Goal: Transaction & Acquisition: Purchase product/service

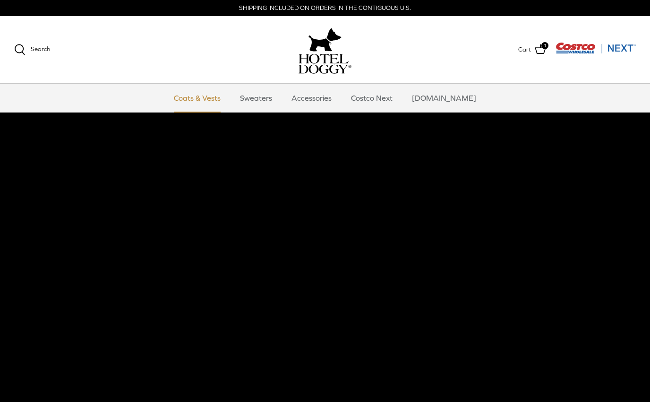
click at [217, 100] on link "Coats & Vests" at bounding box center [197, 98] width 64 height 28
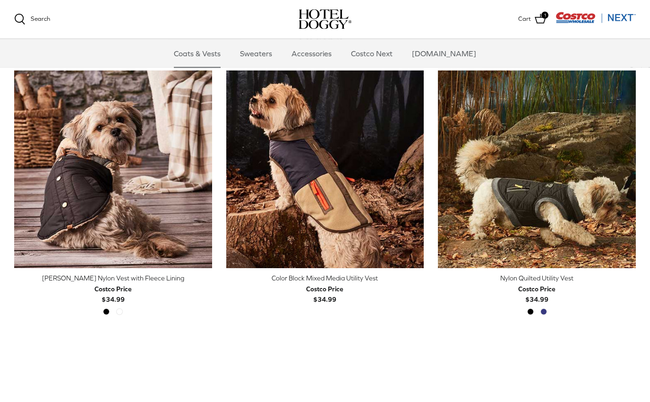
scroll to position [222, 0]
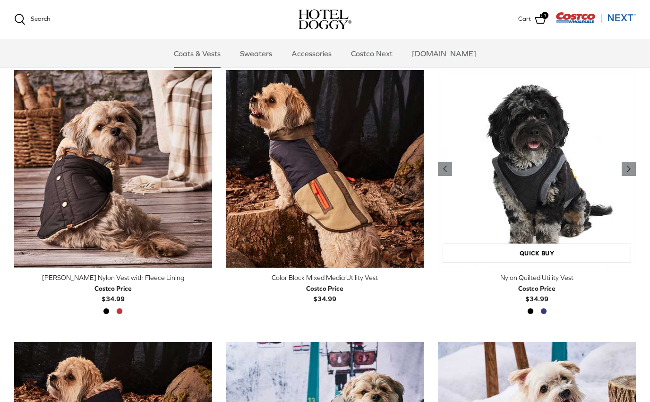
click at [568, 211] on img "Nylon Quilted Utility Vest" at bounding box center [537, 169] width 198 height 198
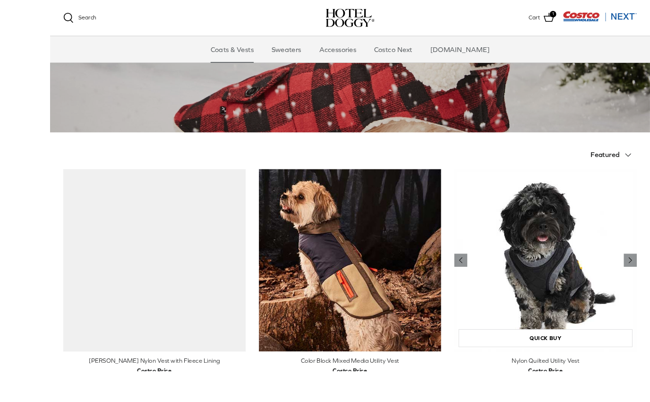
scroll to position [194, 0]
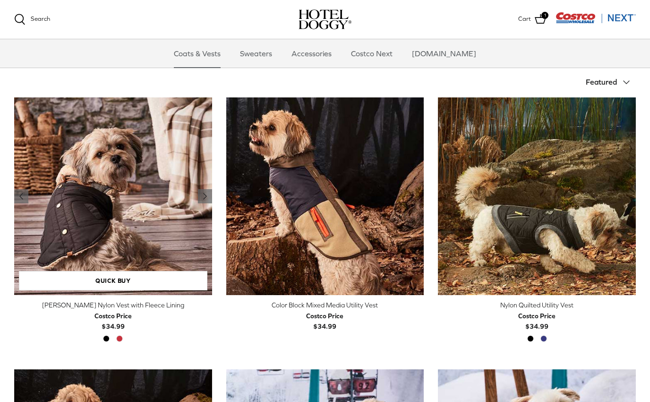
click at [167, 231] on img "Melton Nylon Vest with Fleece Lining" at bounding box center [113, 196] width 198 height 198
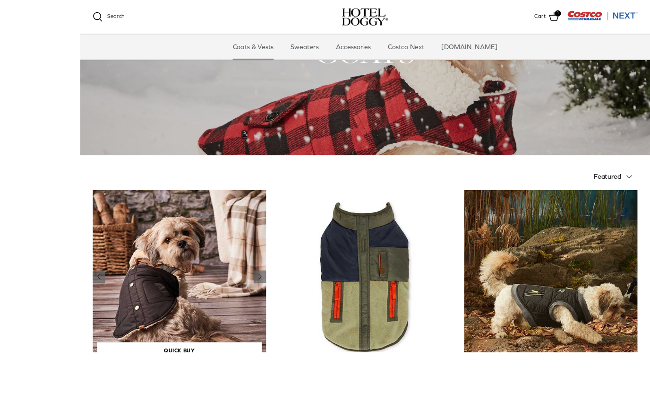
scroll to position [182, 0]
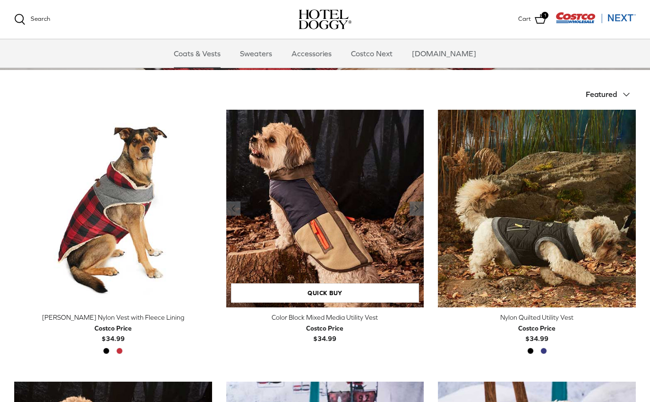
click at [328, 234] on img "Color Block Mixed Media Utility Vest" at bounding box center [325, 209] width 198 height 198
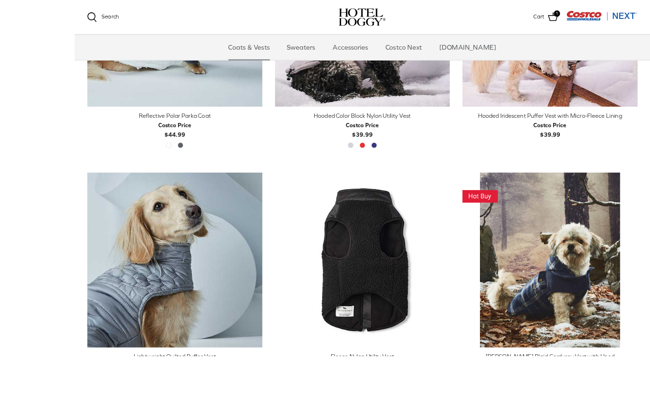
scroll to position [1002, 0]
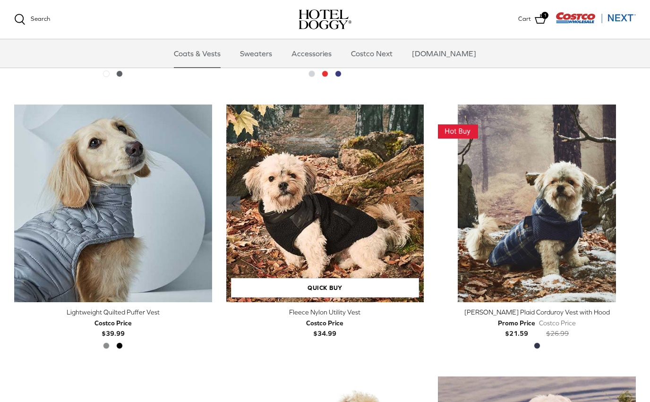
click at [345, 236] on img "Fleece Nylon Utility Vest" at bounding box center [325, 203] width 198 height 198
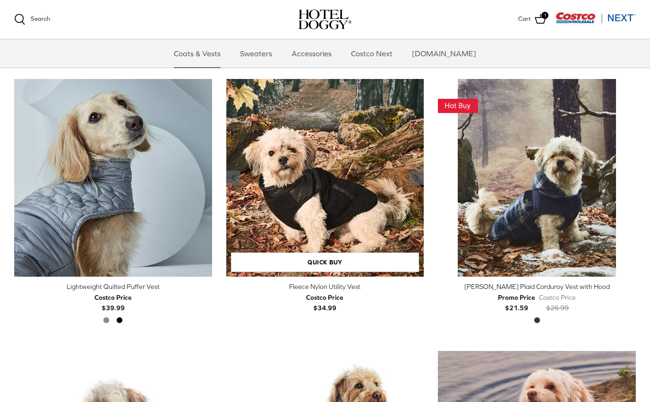
scroll to position [1004, 0]
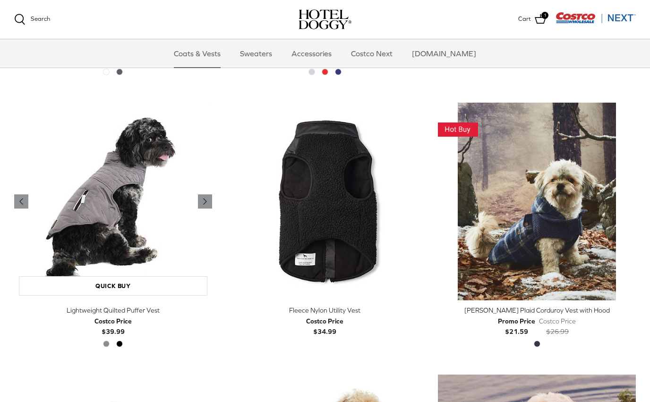
click at [157, 254] on img "Lightweight Quilted Puffer Vest" at bounding box center [113, 202] width 198 height 198
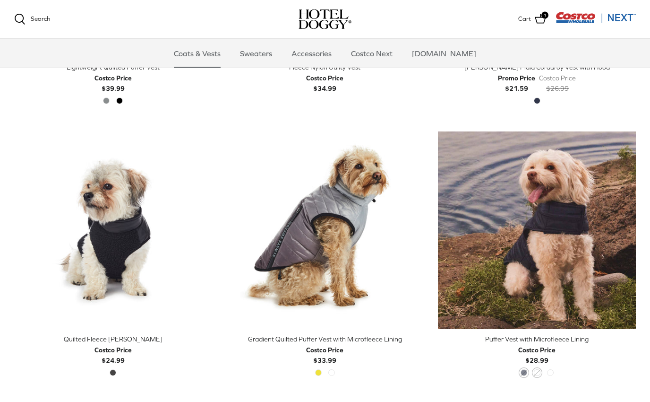
scroll to position [1295, 0]
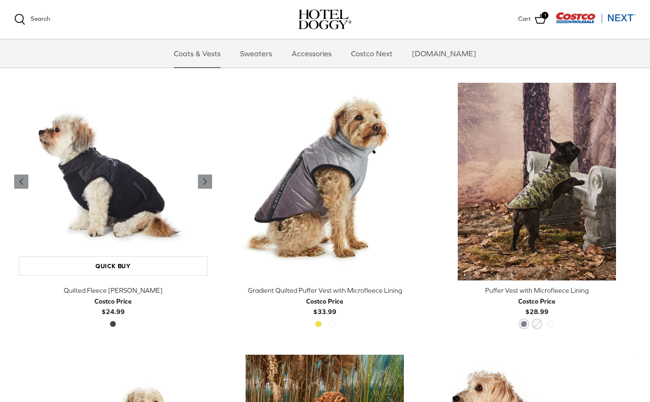
click at [96, 224] on img "Quilted Fleece Melton Vest" at bounding box center [113, 182] width 198 height 198
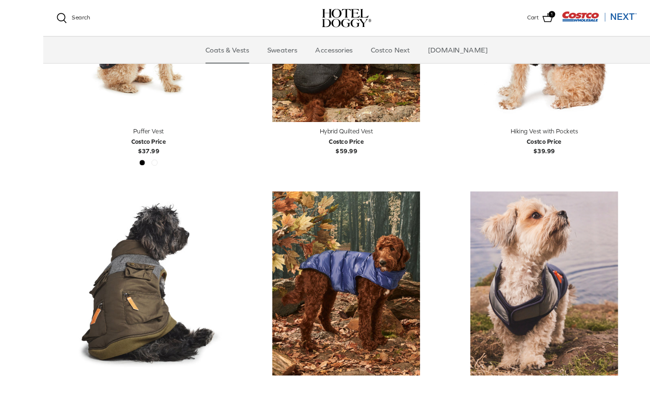
scroll to position [1771, 0]
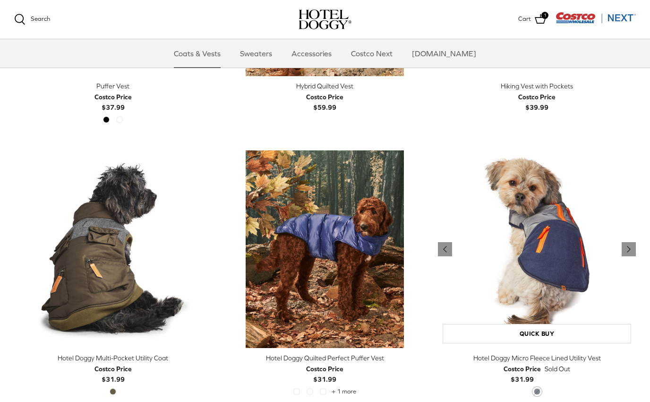
click at [558, 257] on img "Hotel Doggy Micro Fleece Lined Utility Vest" at bounding box center [537, 249] width 198 height 198
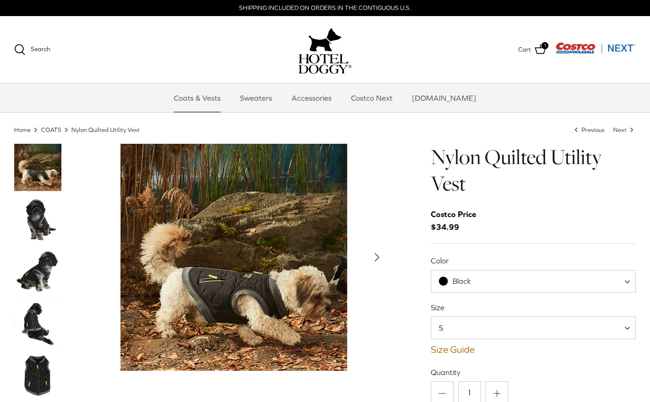
click at [42, 210] on img "Thumbnail Link" at bounding box center [37, 219] width 47 height 47
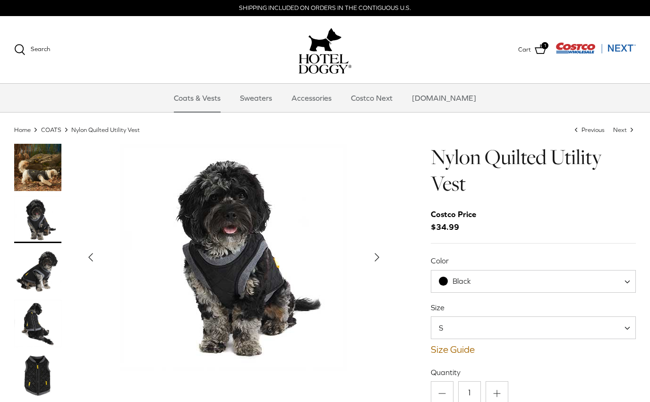
click at [44, 256] on img "Thumbnail Link" at bounding box center [37, 271] width 47 height 47
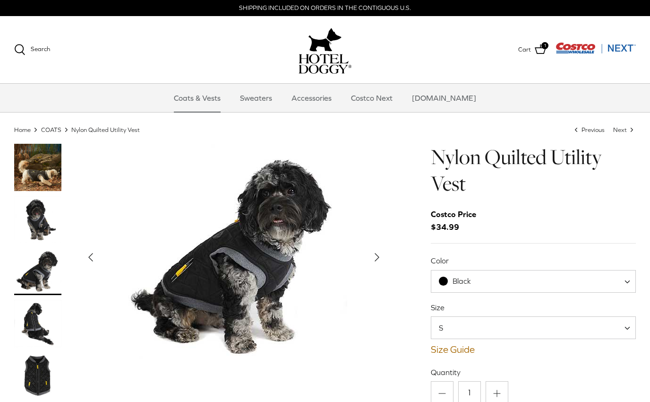
click at [39, 275] on img "Thumbnail Link" at bounding box center [37, 271] width 47 height 47
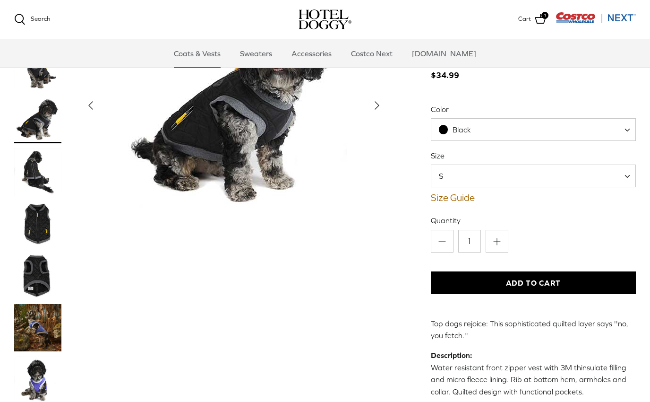
scroll to position [56, 0]
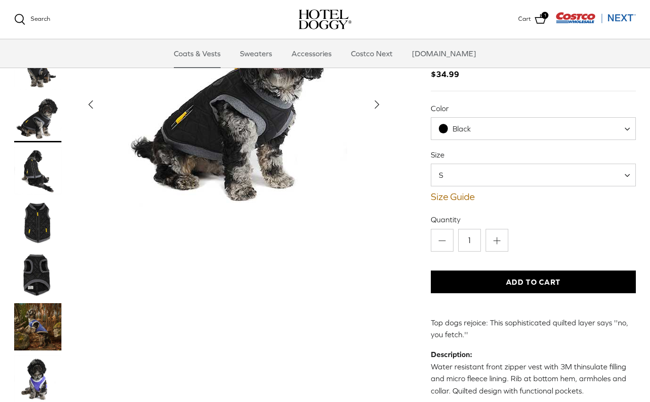
click at [38, 271] on img "Thumbnail Link" at bounding box center [37, 274] width 47 height 47
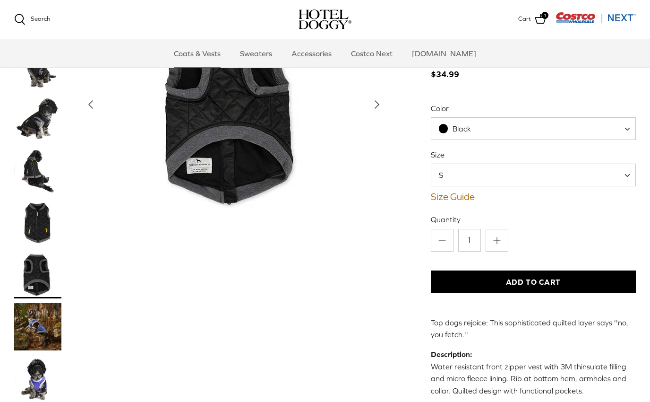
click at [36, 332] on img "Thumbnail Link" at bounding box center [37, 326] width 47 height 47
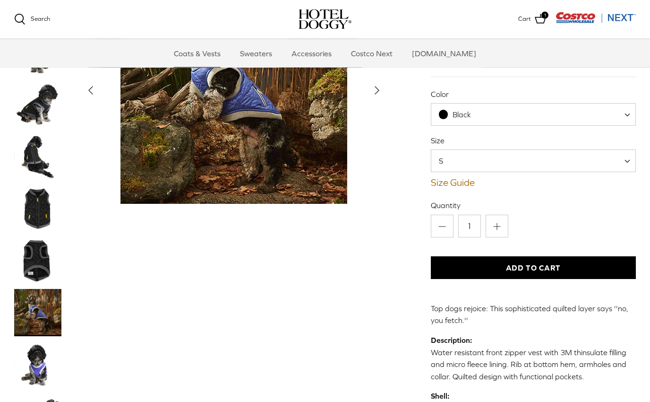
scroll to position [69, 0]
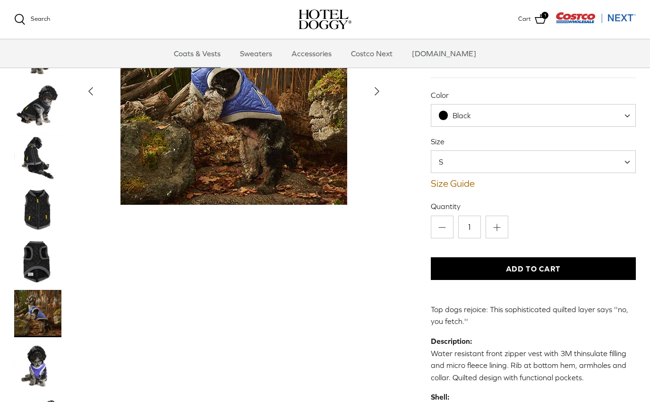
click at [34, 376] on img "Thumbnail Link" at bounding box center [37, 365] width 47 height 47
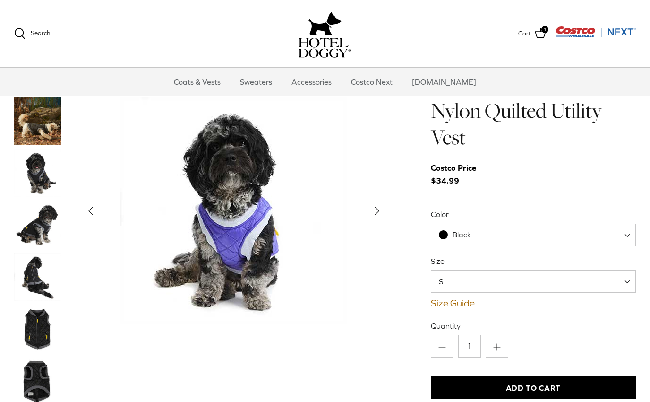
scroll to position [0, 0]
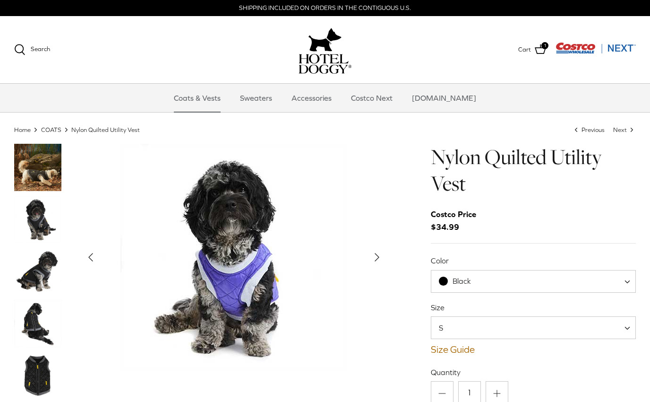
click at [43, 218] on img "Thumbnail Link" at bounding box center [37, 219] width 47 height 47
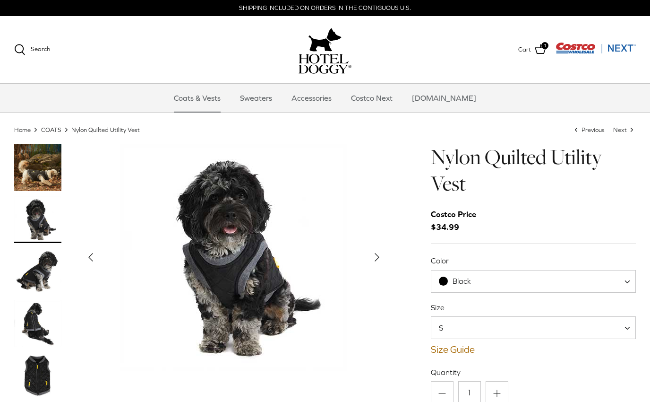
click at [42, 272] on img "Thumbnail Link" at bounding box center [37, 271] width 47 height 47
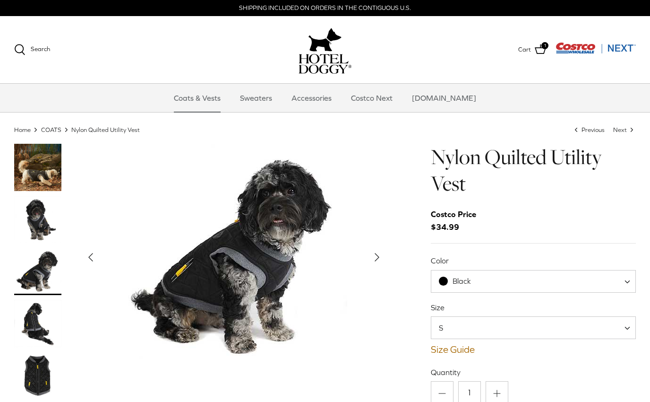
click at [36, 318] on img "Thumbnail Link" at bounding box center [37, 322] width 47 height 47
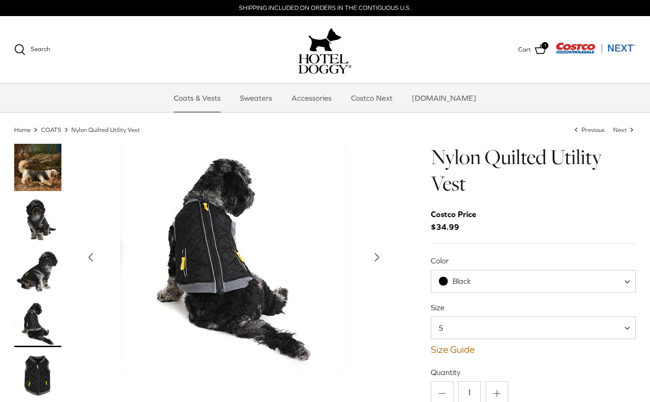
click at [37, 322] on img "Thumbnail Link" at bounding box center [37, 322] width 47 height 47
click at [41, 276] on img "Thumbnail Link" at bounding box center [37, 271] width 47 height 47
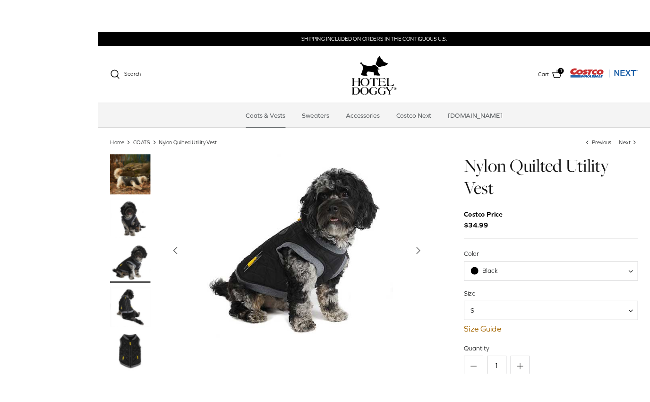
scroll to position [3, 0]
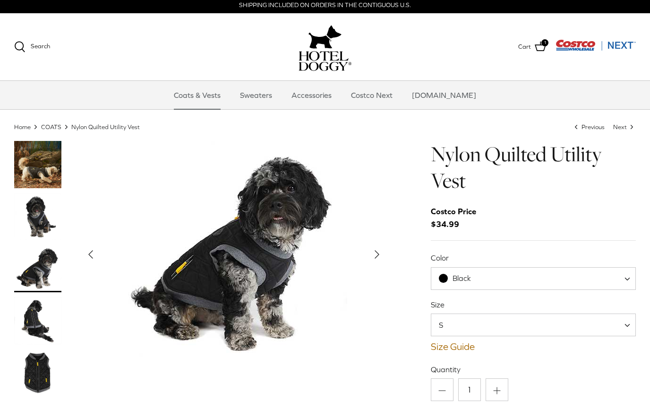
click at [37, 374] on img "Thumbnail Link" at bounding box center [37, 372] width 47 height 47
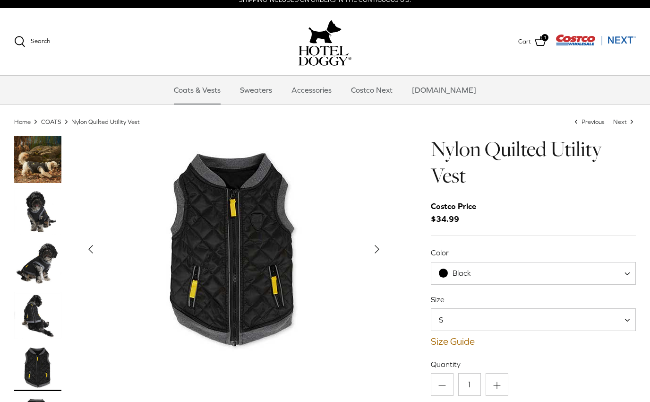
scroll to position [0, 0]
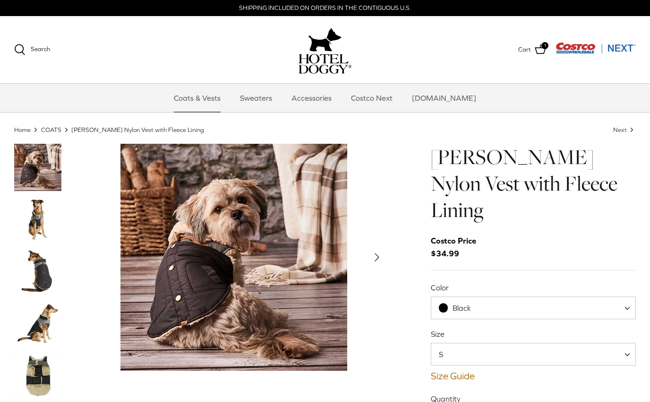
click at [43, 279] on img "Thumbnail Link" at bounding box center [37, 271] width 47 height 47
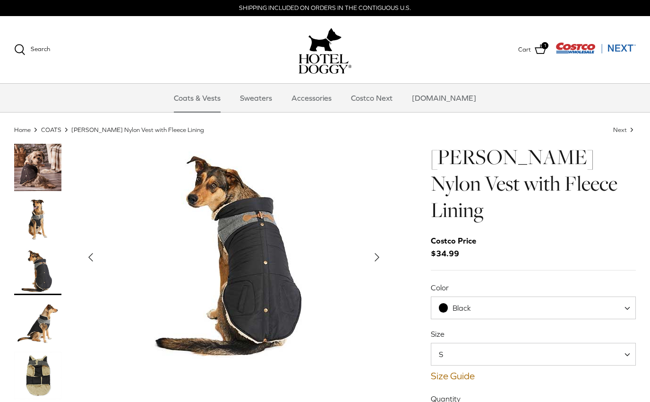
click at [41, 328] on img "Thumbnail Link" at bounding box center [37, 322] width 47 height 47
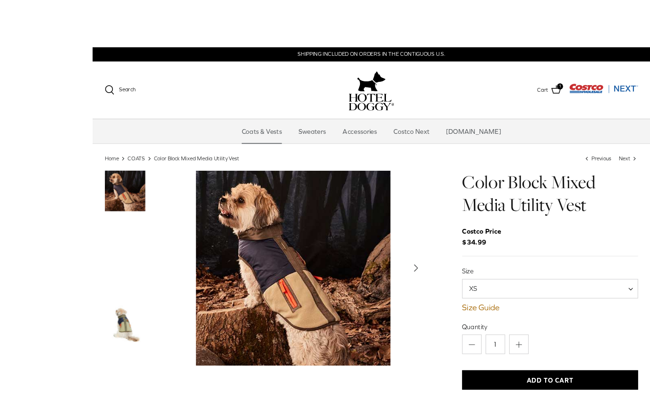
scroll to position [21, 0]
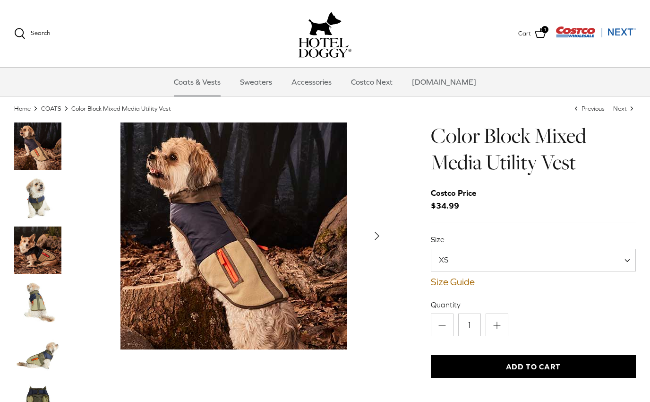
click at [38, 192] on img "Thumbnail Link" at bounding box center [37, 197] width 47 height 47
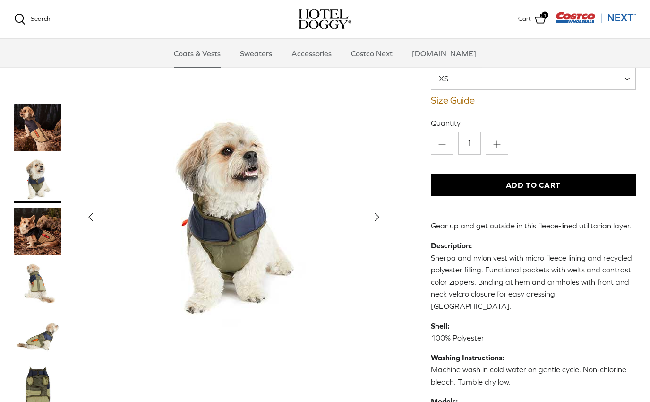
scroll to position [110, 0]
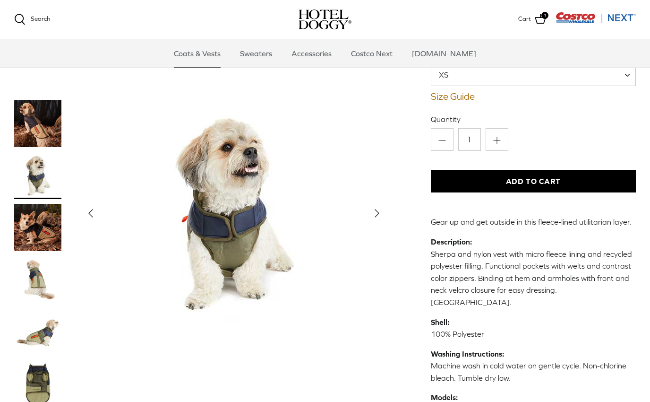
click at [37, 359] on img "Thumbnail Link" at bounding box center [37, 382] width 47 height 47
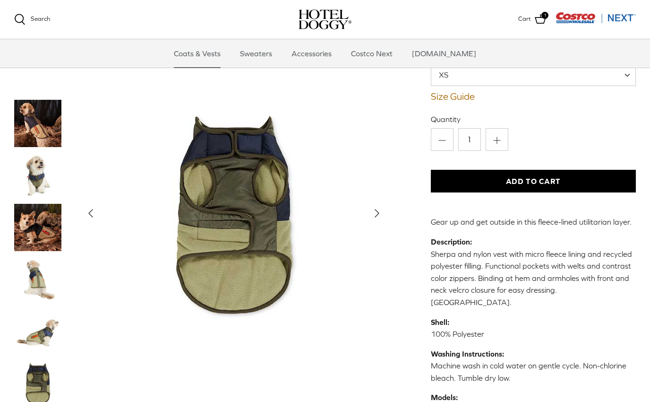
click at [51, 308] on img "Thumbnail Link" at bounding box center [37, 331] width 47 height 47
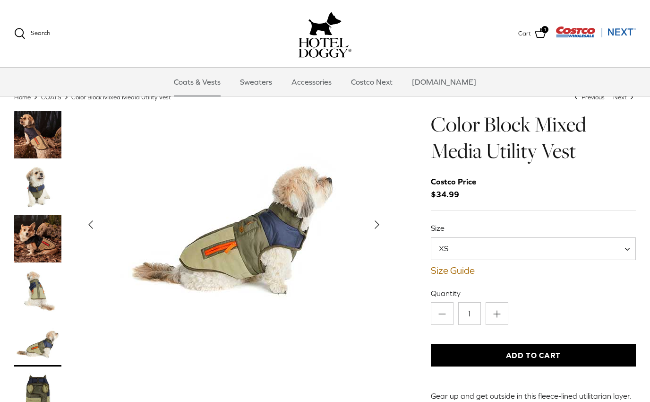
scroll to position [0, 0]
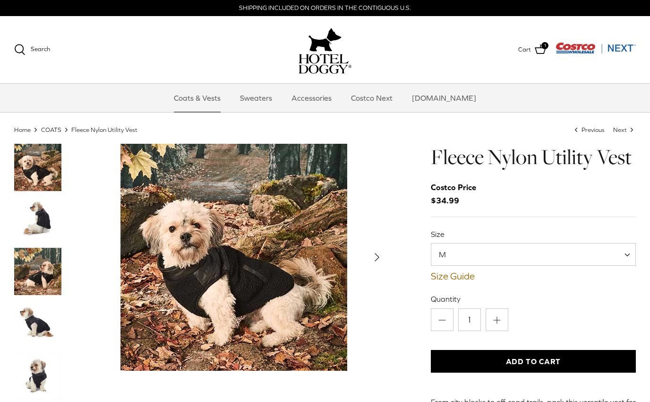
click at [620, 255] on span "M" at bounding box center [533, 254] width 205 height 23
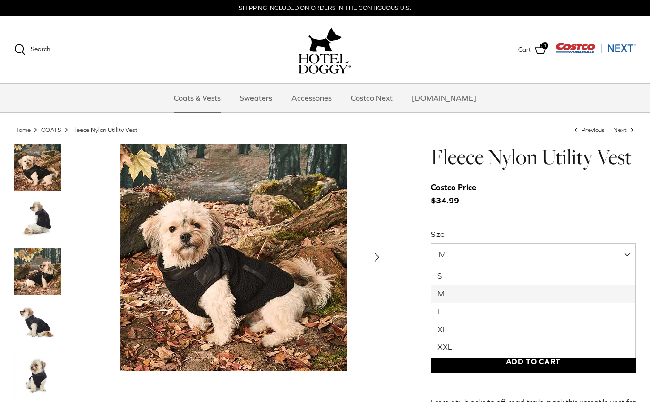
click at [44, 218] on img "Thumbnail Link" at bounding box center [37, 219] width 47 height 47
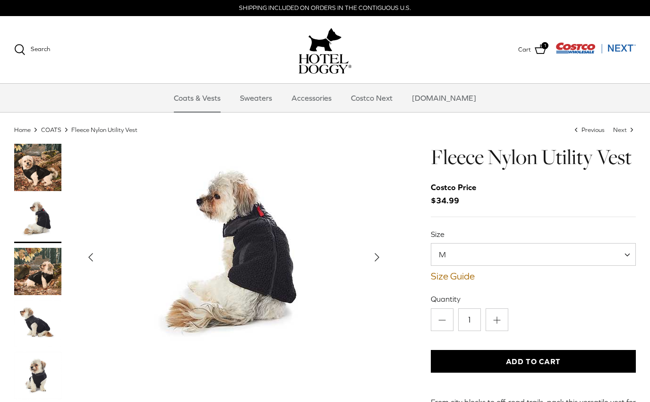
click at [34, 324] on img "Thumbnail Link" at bounding box center [37, 322] width 47 height 47
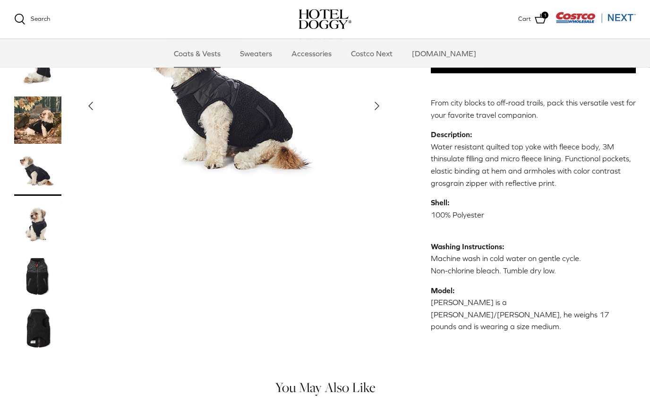
scroll to position [203, 0]
click at [37, 210] on img "Thumbnail Link" at bounding box center [37, 223] width 47 height 47
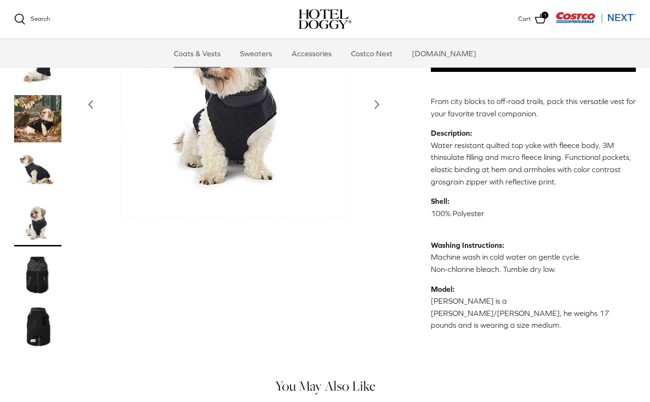
click at [37, 265] on img "Thumbnail Link" at bounding box center [37, 274] width 47 height 47
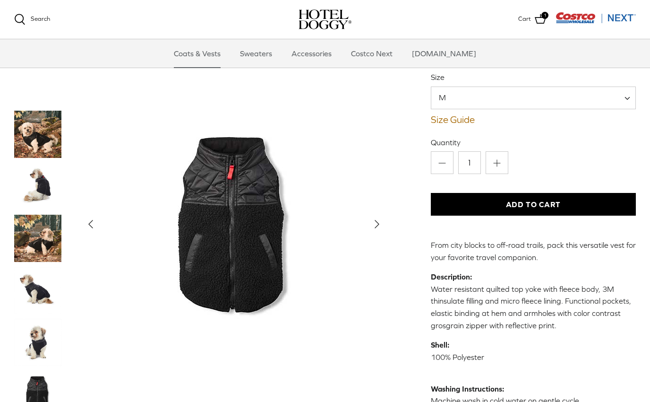
scroll to position [0, 0]
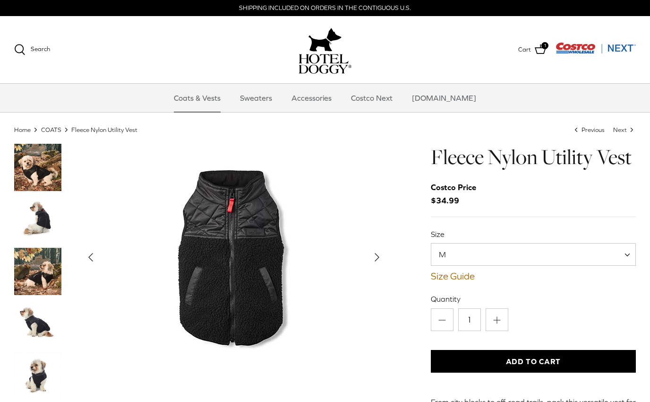
click at [623, 253] on span "M" at bounding box center [533, 254] width 205 height 23
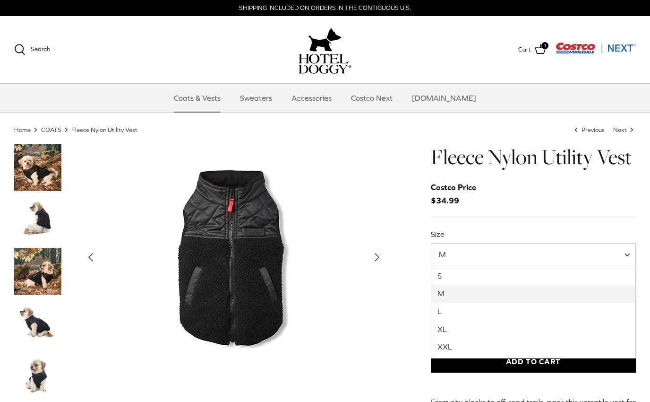
select select "S"
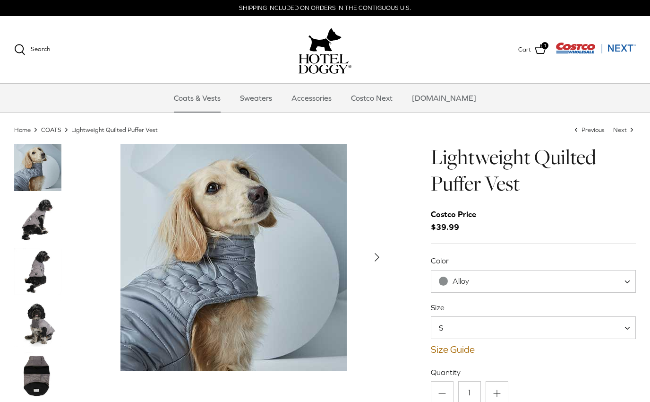
click at [39, 327] on img "Thumbnail Link" at bounding box center [37, 322] width 47 height 47
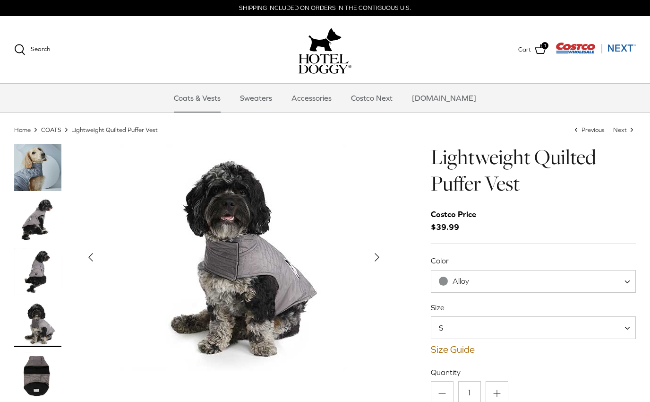
click at [52, 282] on img "Thumbnail Link" at bounding box center [37, 271] width 47 height 47
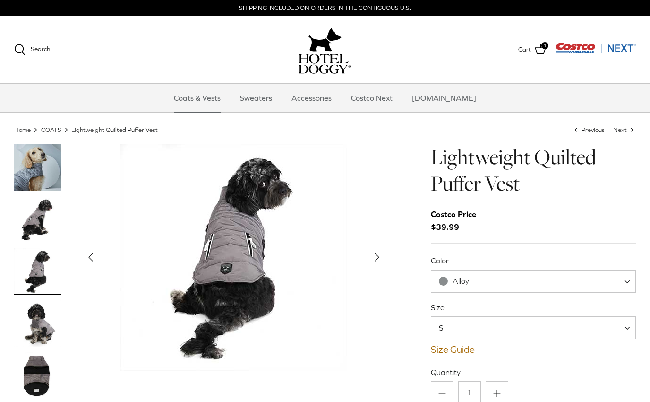
click at [41, 224] on img "Thumbnail Link" at bounding box center [37, 219] width 47 height 47
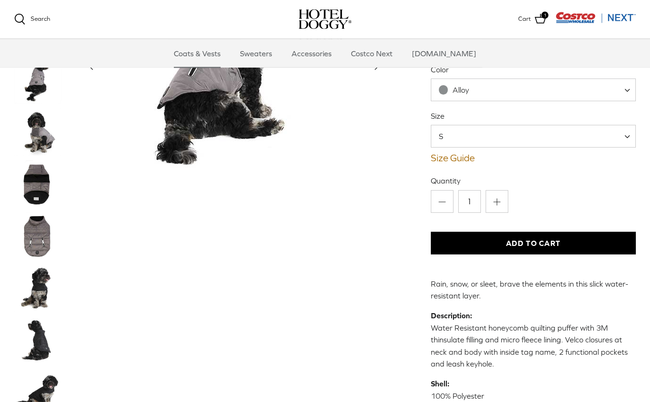
scroll to position [96, 0]
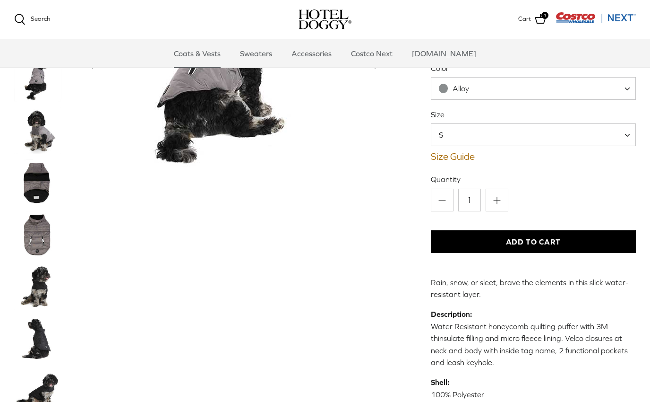
click at [39, 290] on img "Thumbnail Link" at bounding box center [37, 286] width 47 height 47
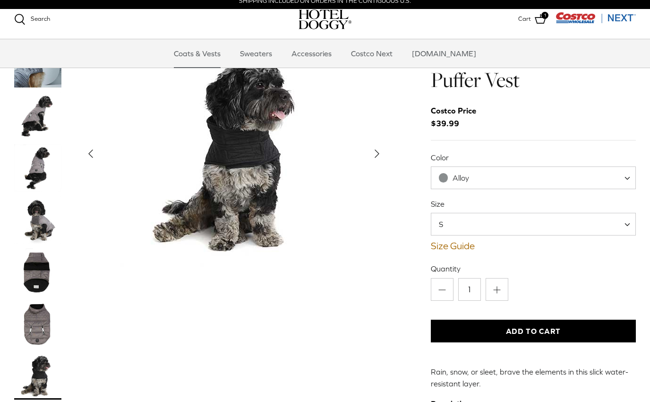
scroll to position [0, 0]
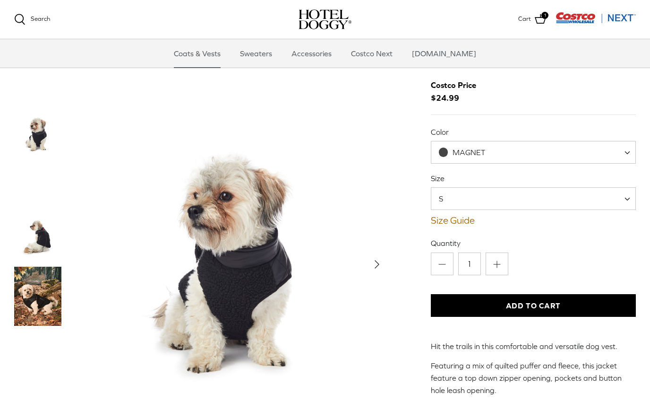
scroll to position [62, 0]
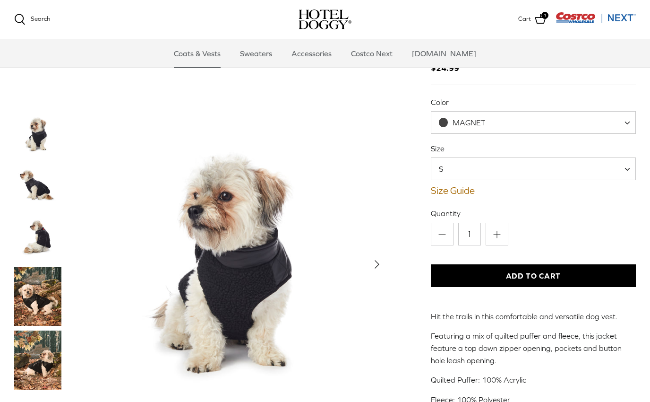
click at [45, 235] on img "Thumbnail Link" at bounding box center [37, 237] width 47 height 47
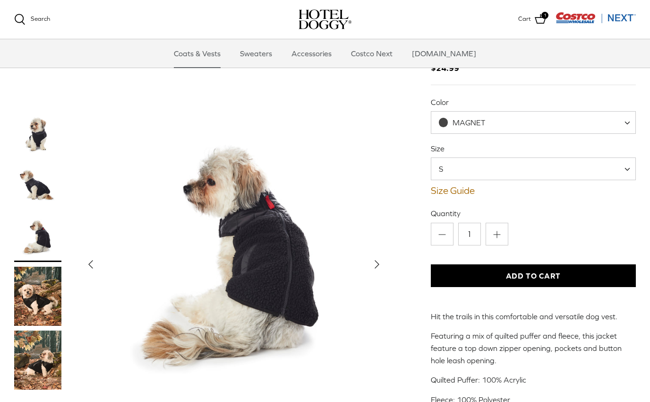
click at [52, 181] on img "Thumbnail Link" at bounding box center [37, 185] width 47 height 47
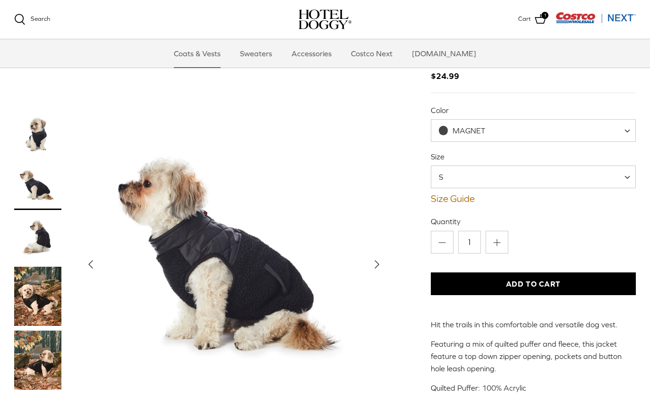
scroll to position [55, 0]
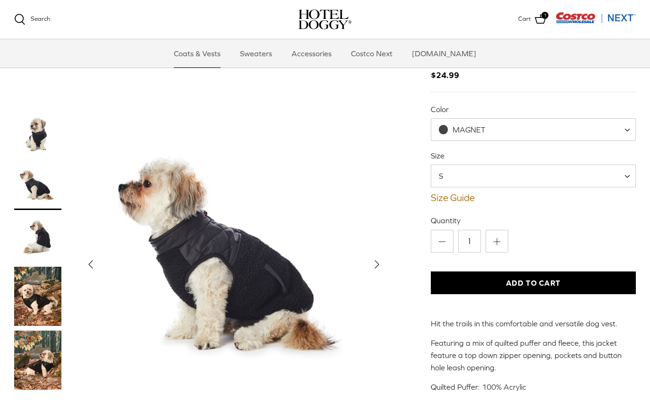
click at [40, 144] on img "Thumbnail Link" at bounding box center [37, 134] width 47 height 47
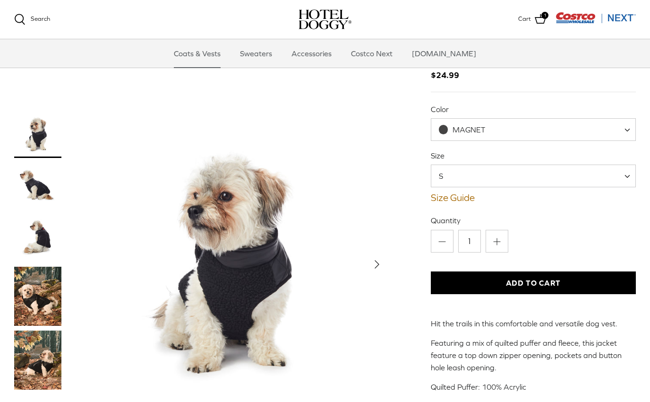
click at [45, 198] on img "Thumbnail Link" at bounding box center [37, 185] width 47 height 47
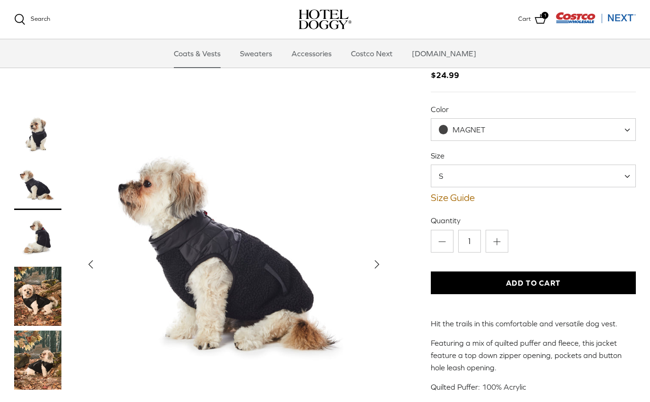
click at [46, 250] on img "Thumbnail Link" at bounding box center [37, 237] width 47 height 47
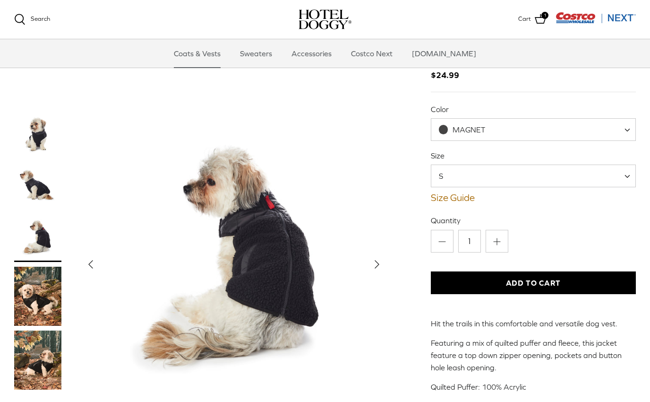
click at [50, 367] on img "Thumbnail Link" at bounding box center [37, 359] width 47 height 59
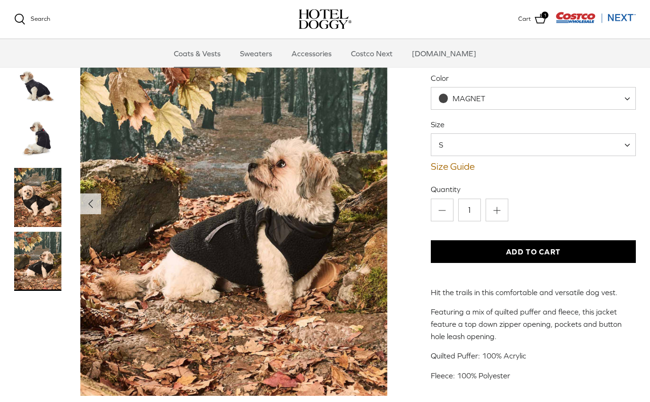
scroll to position [88, 0]
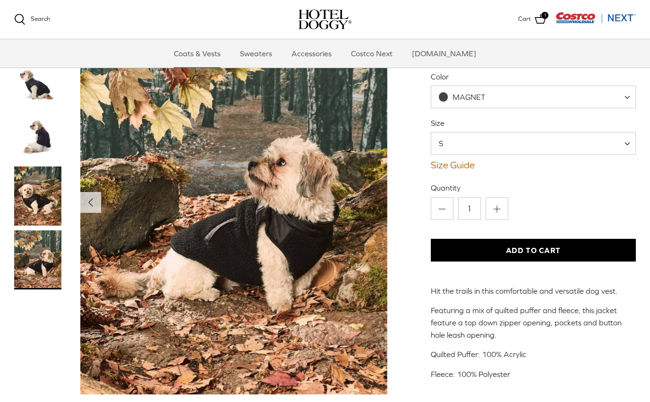
click at [556, 252] on button "Add to Cart" at bounding box center [533, 250] width 205 height 23
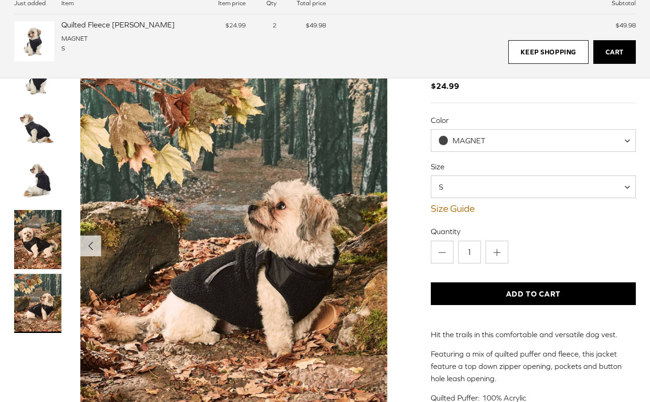
scroll to position [45, 0]
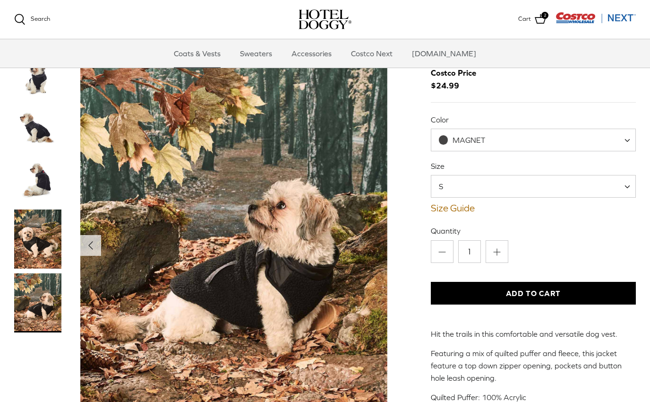
click at [598, 140] on span "MAGNET" at bounding box center [533, 139] width 205 height 23
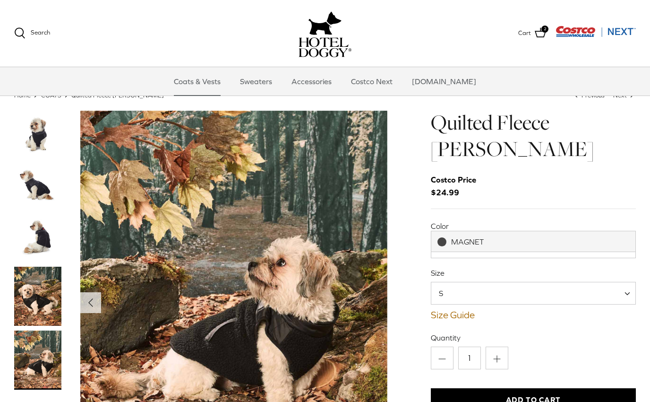
scroll to position [0, 0]
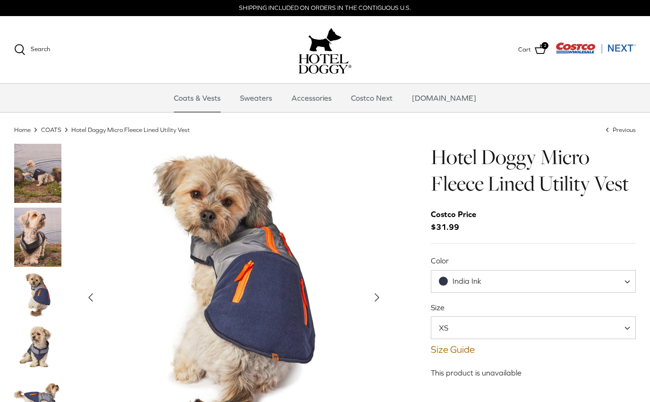
click at [37, 299] on img "Thumbnail Link" at bounding box center [37, 294] width 47 height 47
click at [32, 348] on img "Thumbnail Link" at bounding box center [37, 346] width 47 height 47
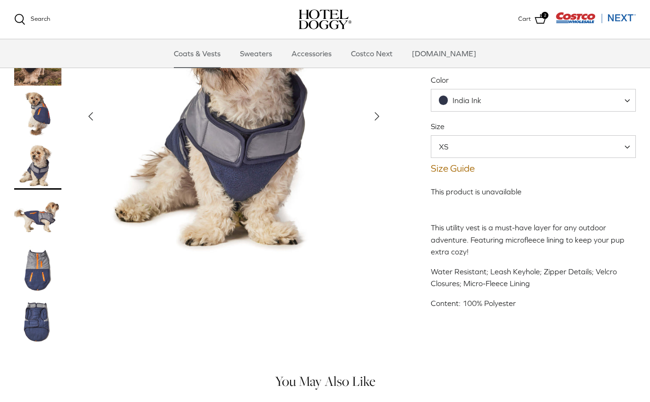
scroll to position [95, 0]
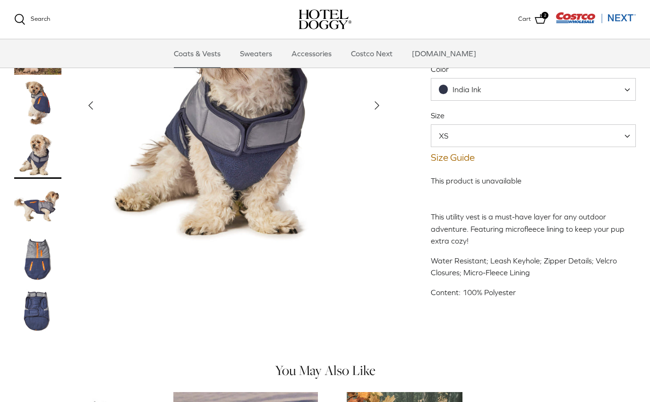
click at [33, 311] on img "Thumbnail Link" at bounding box center [37, 310] width 47 height 47
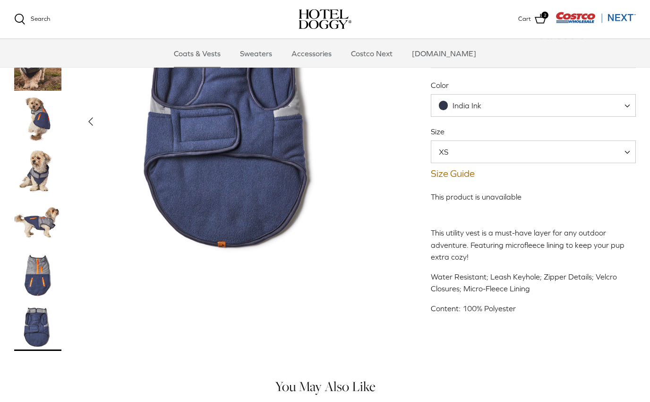
scroll to position [0, 0]
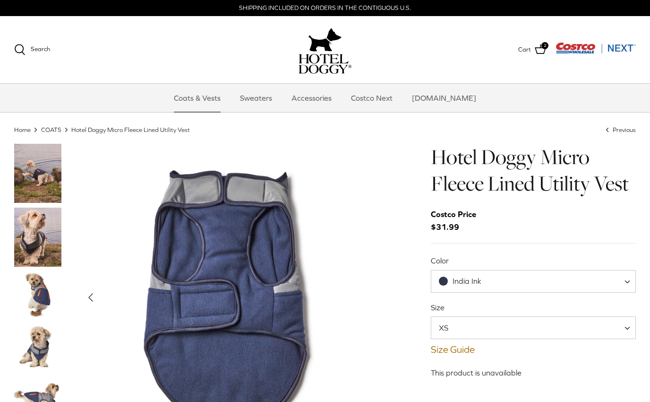
click at [37, 178] on img "Thumbnail Link" at bounding box center [37, 173] width 47 height 59
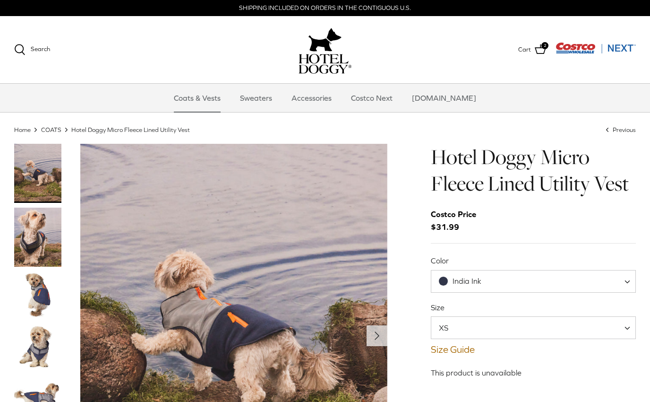
click at [38, 247] on img "Thumbnail Link" at bounding box center [37, 236] width 47 height 59
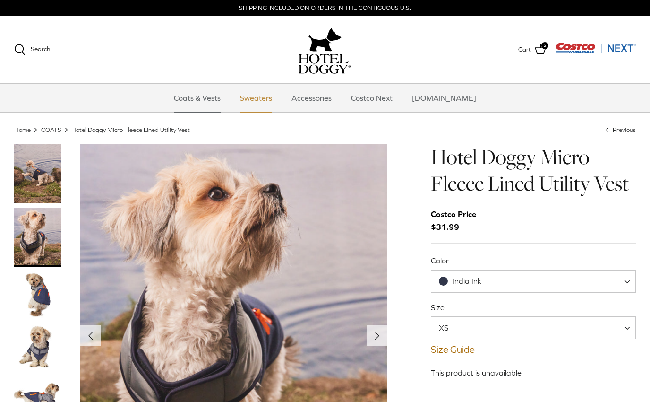
click at [268, 103] on link "Sweaters" at bounding box center [255, 98] width 49 height 28
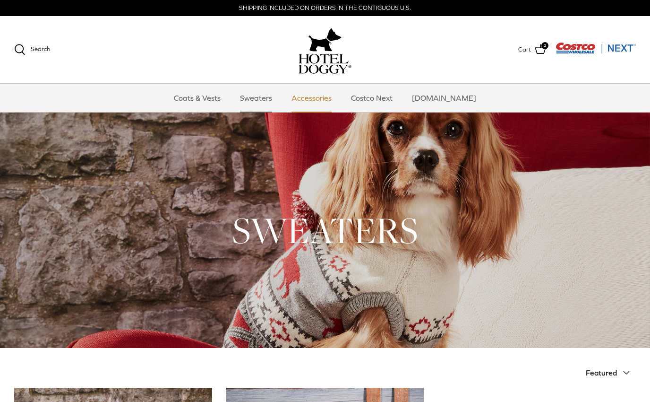
click at [326, 103] on link "Accessories" at bounding box center [311, 98] width 57 height 28
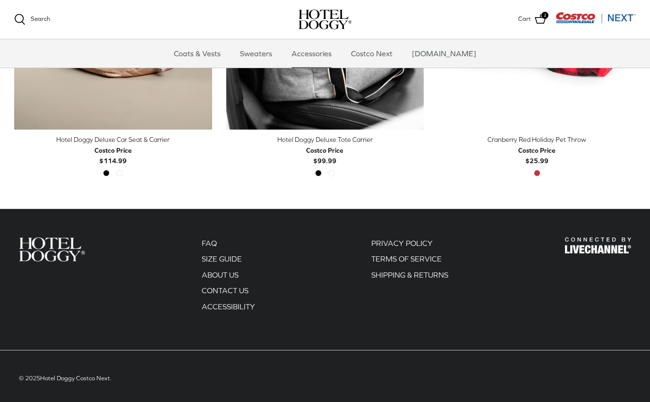
scroll to position [361, 0]
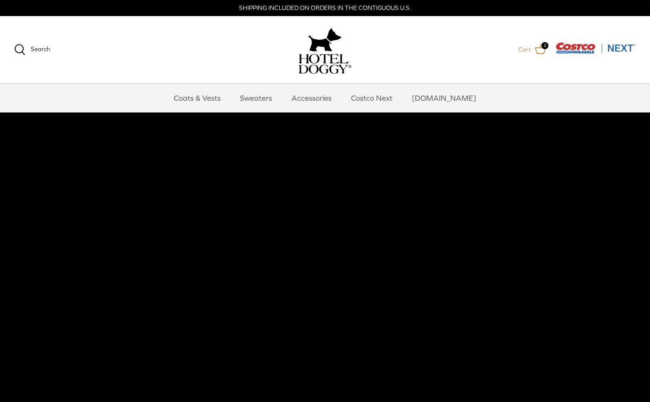
click at [536, 54] on icon at bounding box center [540, 48] width 11 height 11
click at [393, 96] on link "Costco Next" at bounding box center [371, 98] width 59 height 28
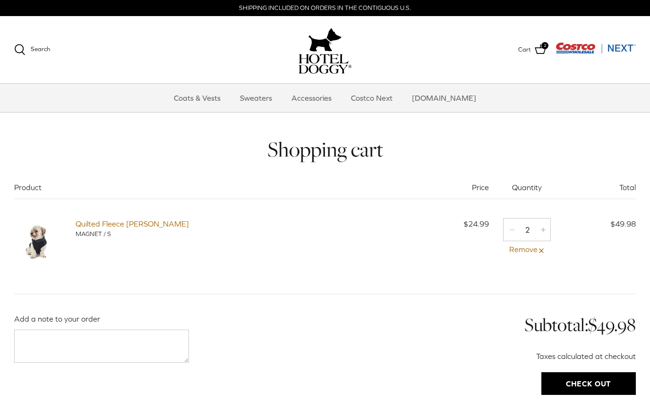
click at [510, 230] on icon "Minus" at bounding box center [512, 230] width 8 height 8
type input "1"
click at [597, 380] on input "Check out" at bounding box center [588, 383] width 94 height 23
